Goal: Check status: Check status

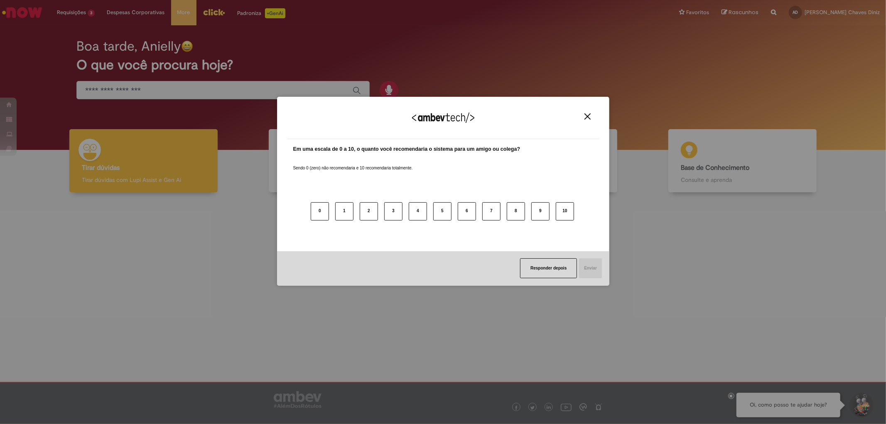
click at [585, 117] on img "Close" at bounding box center [588, 116] width 6 height 6
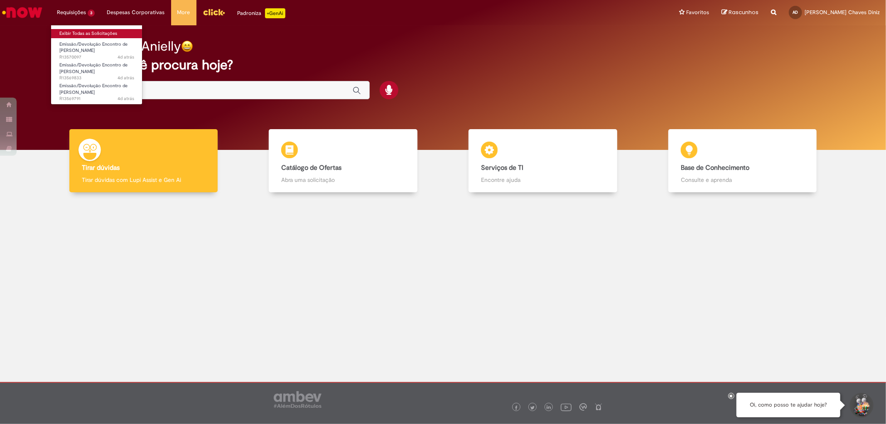
click at [69, 29] on link "Exibir Todas as Solicitações" at bounding box center [96, 33] width 91 height 9
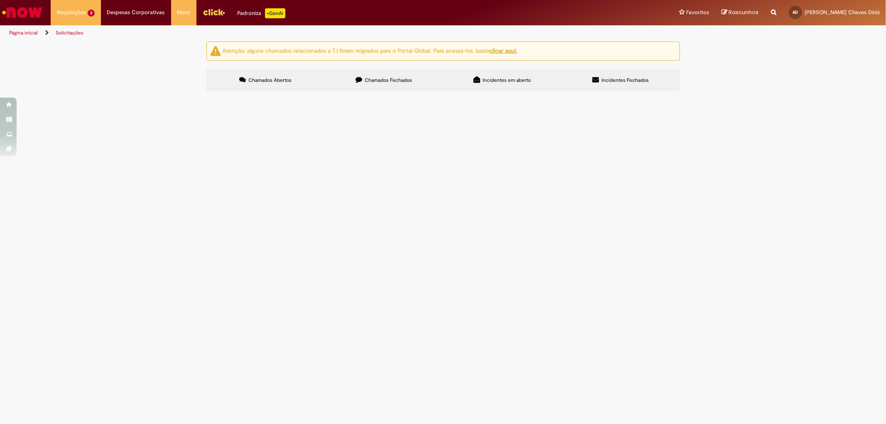
click at [733, 296] on main "Solicitações Atenção: alguns chamados relacionados a T.I foram migrados para o …" at bounding box center [443, 232] width 886 height 383
click at [0, 0] on Documentação at bounding box center [0, 0] width 0 height 0
click at [0, 0] on td "Bom dia, favor realizar EC Crialog." at bounding box center [0, 0] width 0 height 0
click at [0, 0] on span "Bom dia, favor realizar EC Crialog." at bounding box center [0, 0] width 0 height 0
click at [0, 0] on img at bounding box center [0, 0] width 0 height 0
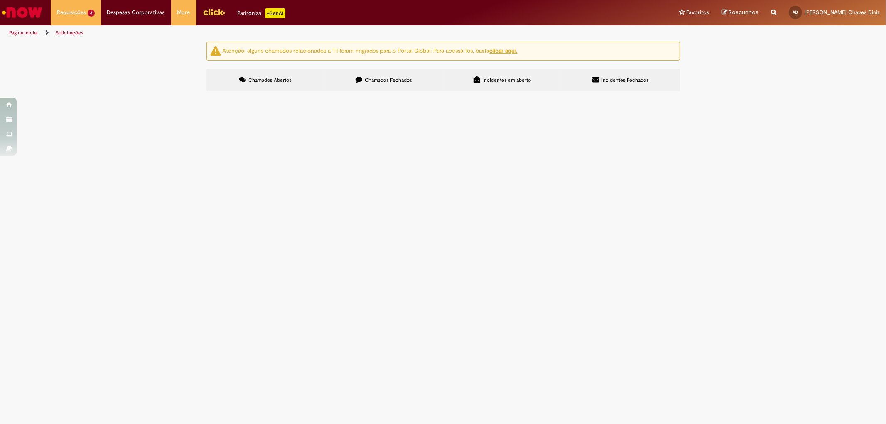
click at [0, 0] on img "recolher o estado da solicitação" at bounding box center [0, 0] width 0 height 0
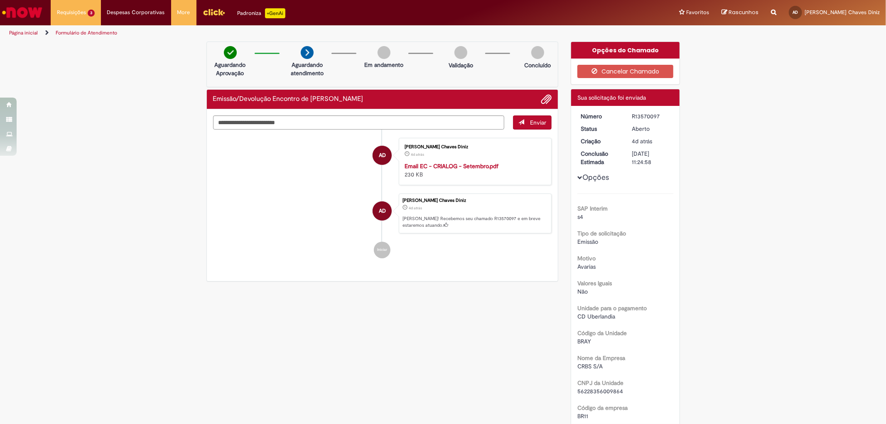
click at [637, 116] on div "R13570097" at bounding box center [651, 116] width 39 height 8
copy div "R13570097"
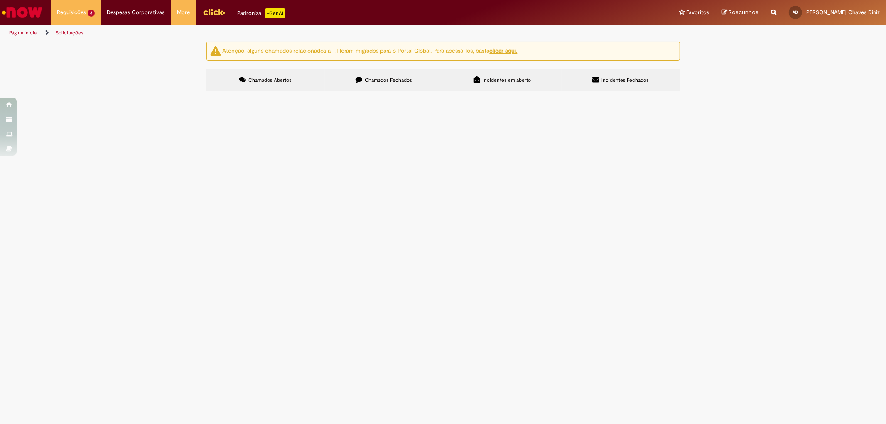
click at [0, 0] on span "Bom dia, favor realizar EC Drugovich." at bounding box center [0, 0] width 0 height 0
click at [0, 0] on span "Emissão/Devolução Encontro de [PERSON_NAME]" at bounding box center [0, 0] width 0 height 0
click at [0, 0] on span "R13569833" at bounding box center [0, 0] width 0 height 0
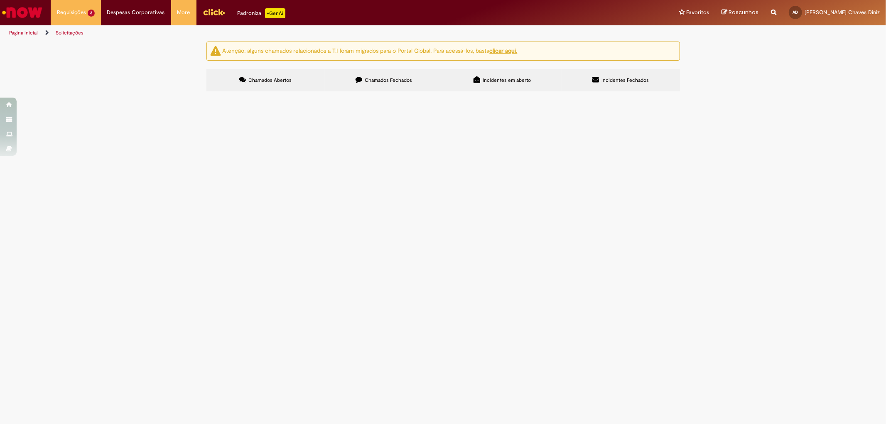
click at [0, 0] on span "R13569833" at bounding box center [0, 0] width 0 height 0
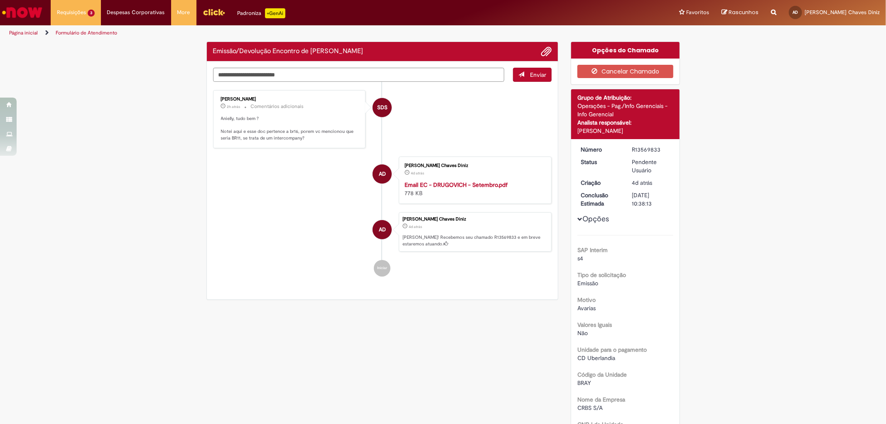
click at [533, 163] on div "[PERSON_NAME] Chaves Diniz" at bounding box center [474, 165] width 138 height 5
click at [489, 120] on li "SDS [PERSON_NAME] 2h atrás 2 horas atrás Comentários adicionais Anielly, tudo b…" at bounding box center [382, 119] width 339 height 58
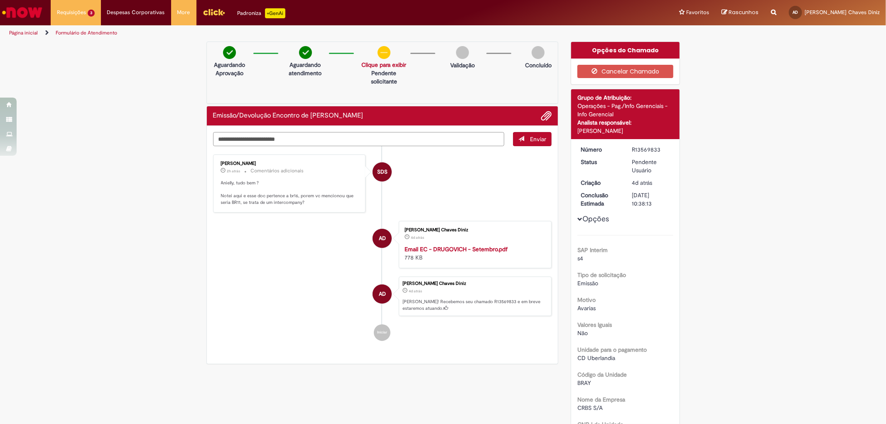
click at [251, 145] on textarea "Digite sua mensagem aqui..." at bounding box center [359, 139] width 292 height 14
type textarea "**********"
click at [635, 147] on div "R13569833" at bounding box center [651, 149] width 39 height 8
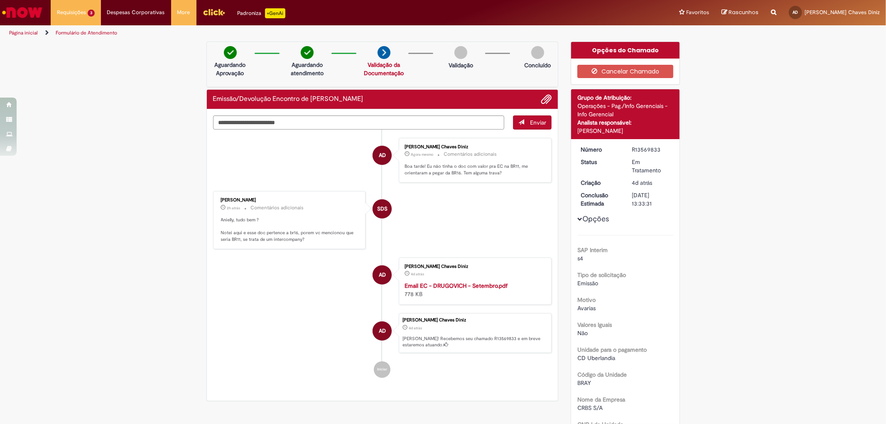
copy div "R13569833"
click at [649, 147] on div "R13569833" at bounding box center [651, 149] width 39 height 8
copy div "R13569833"
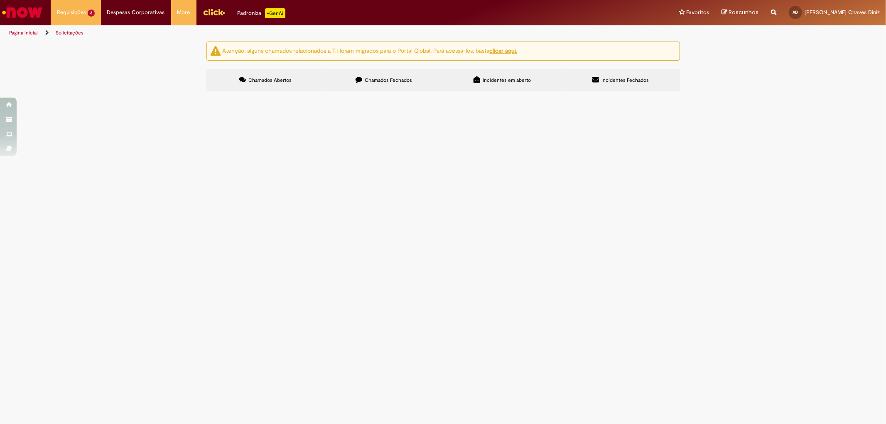
click at [0, 0] on img "recolher o estado da solicitação" at bounding box center [0, 0] width 0 height 0
click at [0, 0] on td "Bom dia, favor realizar EC Fadel." at bounding box center [0, 0] width 0 height 0
click at [0, 0] on div "Em Atendimento (Em andamento)" at bounding box center [0, 0] width 0 height 0
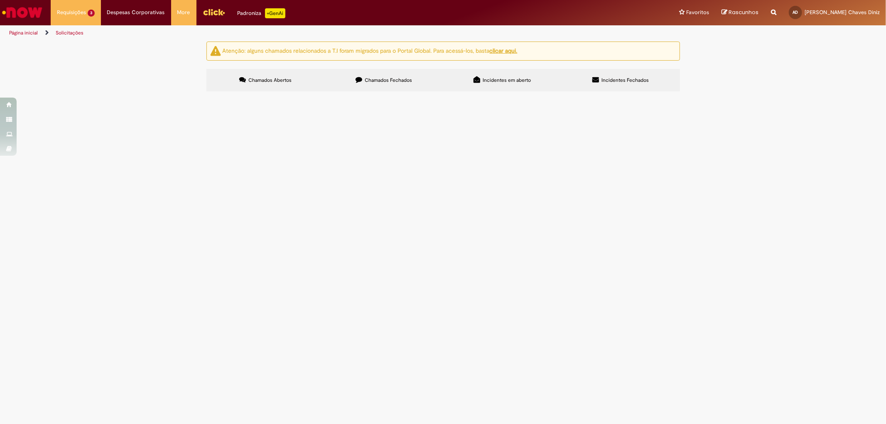
click at [0, 0] on span "Em Atendimento (Em andamento)" at bounding box center [0, 0] width 0 height 0
click at [0, 0] on span "Em Validação" at bounding box center [0, 0] width 0 height 0
click at [0, 0] on span "R13569791" at bounding box center [0, 0] width 0 height 0
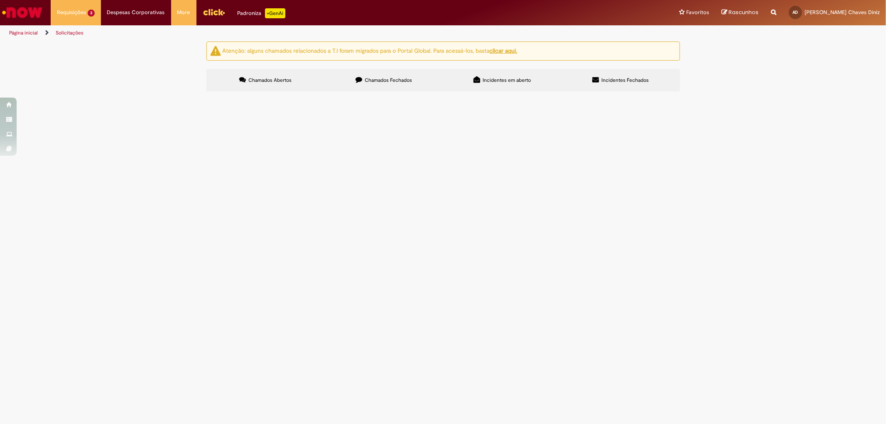
click at [0, 0] on span "R13569791" at bounding box center [0, 0] width 0 height 0
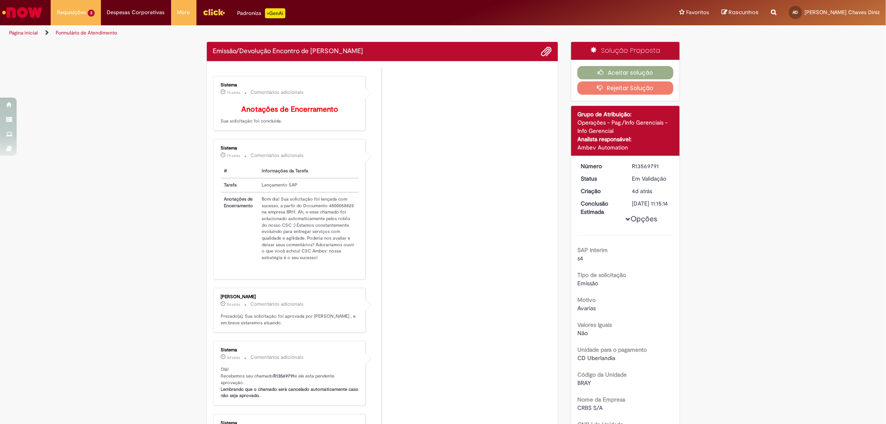
click at [327, 192] on td "Lançamento SAP" at bounding box center [309, 185] width 101 height 14
click at [472, 206] on li "S Sistema 7h atrás 7 horas atrás Comentários adicionais # Informações da Tarefa…" at bounding box center [382, 209] width 339 height 140
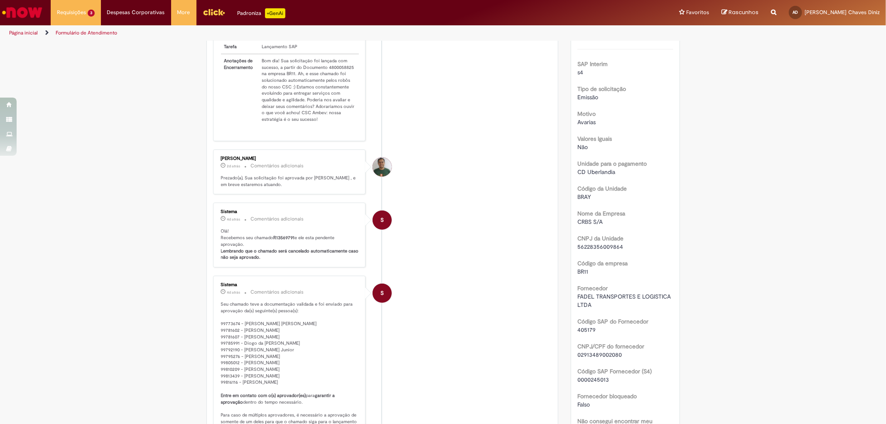
scroll to position [94, 0]
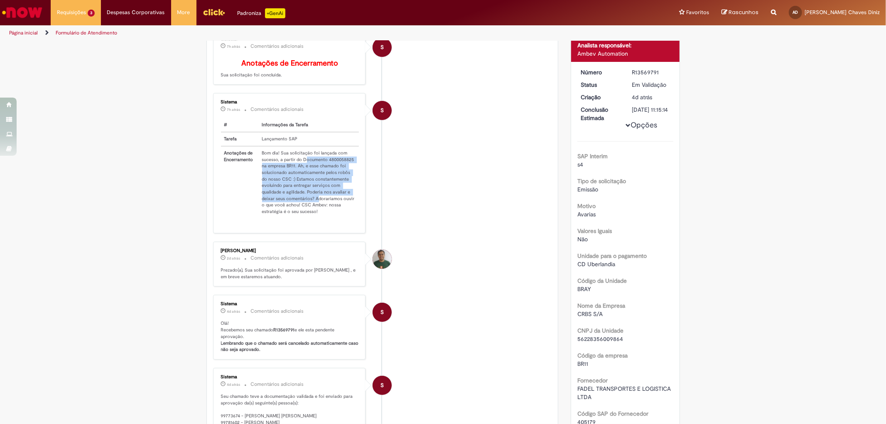
drag, startPoint x: 302, startPoint y: 163, endPoint x: 313, endPoint y: 204, distance: 43.0
click at [313, 204] on td "Bom dia! Sua solicitação foi lançada com sucesso, a partir do Documento 4800058…" at bounding box center [309, 182] width 101 height 72
click at [453, 198] on li "S Sistema 7h atrás 7 horas atrás Comentários adicionais # Informações da Tarefa…" at bounding box center [382, 163] width 339 height 140
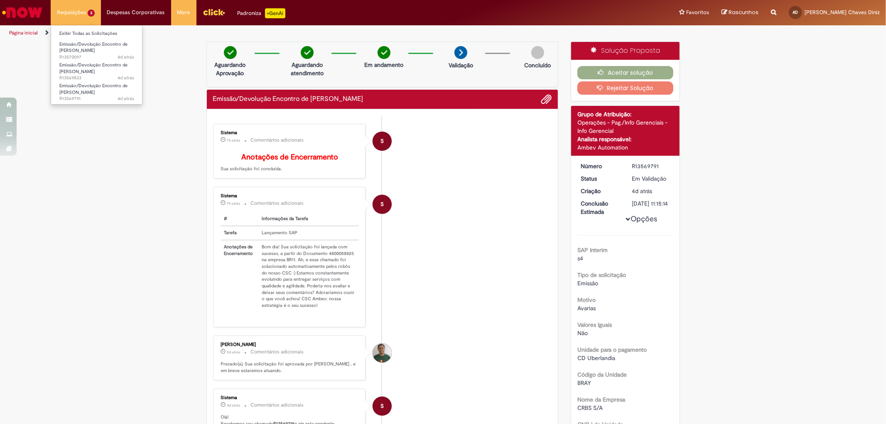
click at [69, 5] on li "Requisições 3 Exibir Todas as Solicitações Emissão/Devolução Encontro de Contas…" at bounding box center [76, 12] width 50 height 25
click at [85, 92] on span "Emissão/Devolução Encontro de [PERSON_NAME]" at bounding box center [93, 89] width 68 height 13
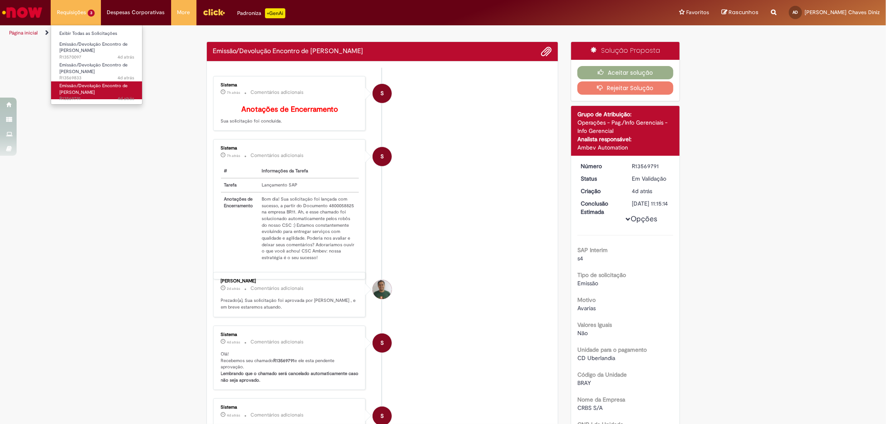
click at [78, 91] on span "Emissão/Devolução Encontro de [PERSON_NAME]" at bounding box center [93, 89] width 68 height 13
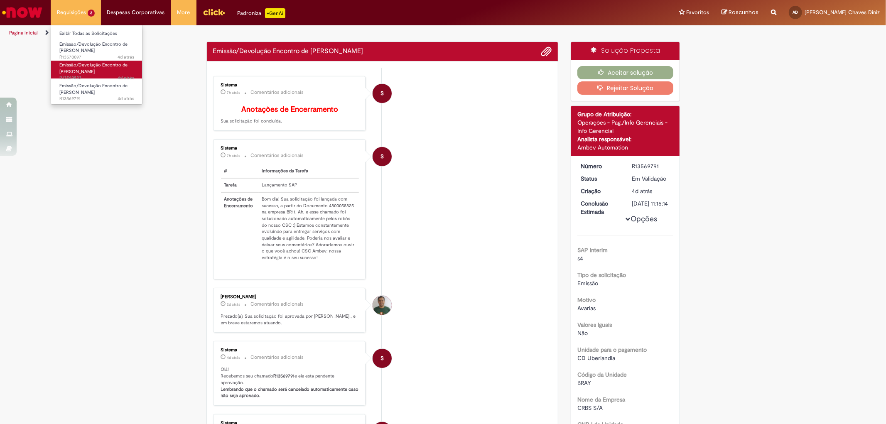
click at [88, 69] on span "Emissão/Devolução Encontro de [PERSON_NAME]" at bounding box center [93, 68] width 68 height 13
